Goal: Check status: Check status

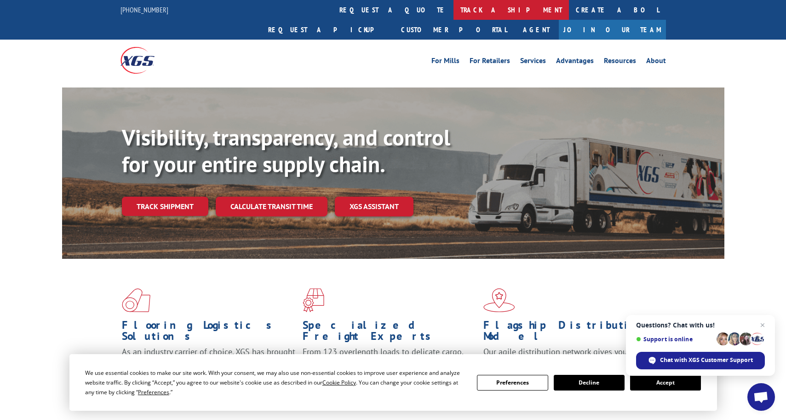
click at [454, 3] on link "track a shipment" at bounding box center [511, 10] width 115 height 20
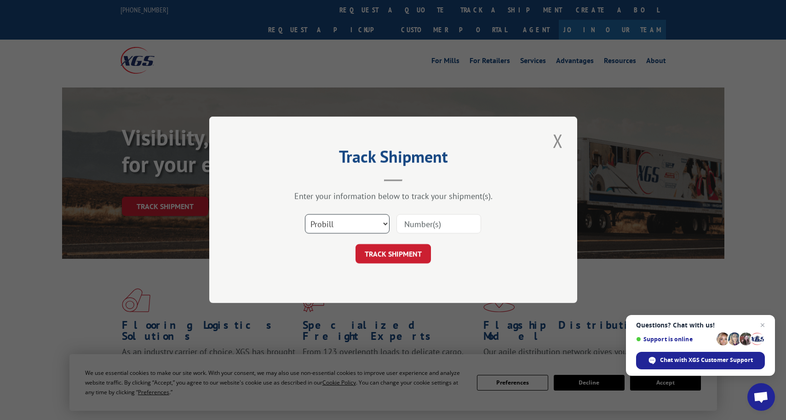
click at [383, 221] on select "Select category... Probill BOL PO" at bounding box center [347, 223] width 85 height 19
select select "bol"
click at [305, 214] on select "Select category... Probill BOL PO" at bounding box center [347, 223] width 85 height 19
click at [426, 222] on input at bounding box center [439, 223] width 85 height 19
paste input "16253-IF6988"
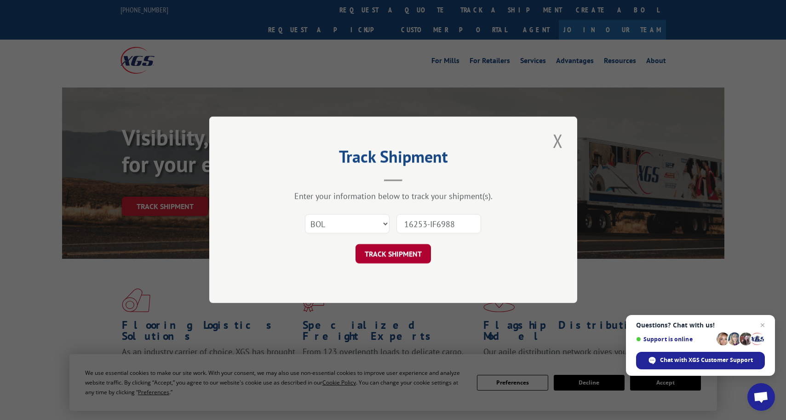
type input "16253-IF6988"
click at [393, 252] on button "TRACK SHIPMENT" at bounding box center [393, 253] width 75 height 19
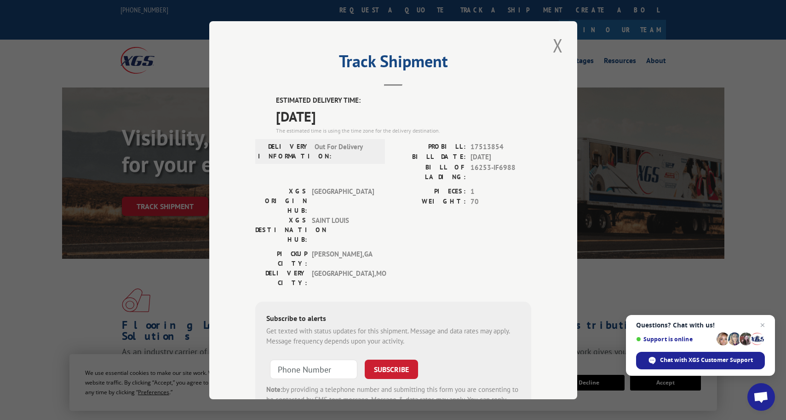
drag, startPoint x: 270, startPoint y: 96, endPoint x: 337, endPoint y: 104, distance: 67.6
click at [362, 121] on div "ESTIMATED DELIVERY TIME: [DATE] The estimated time is using the time zone for t…" at bounding box center [393, 260] width 276 height 331
copy div "ESTIMATED DELIVERY TIME: [DATE]"
click at [555, 47] on button "Close modal" at bounding box center [558, 45] width 16 height 25
